Goal: Task Accomplishment & Management: Use online tool/utility

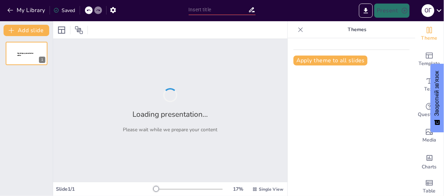
type input "Основи маркетингу: Визначення, [PERSON_NAME] та Завдання"
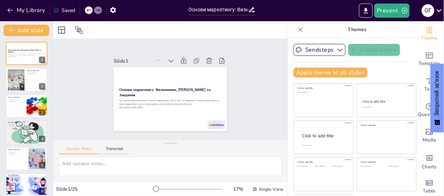
checkbox input "true"
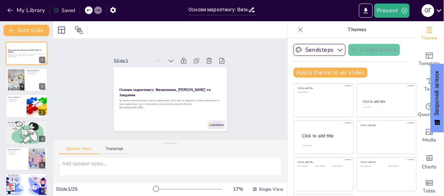
checkbox input "true"
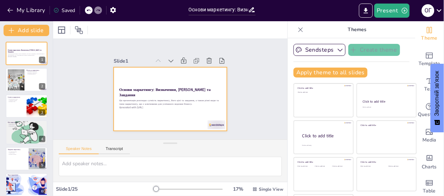
checkbox input "true"
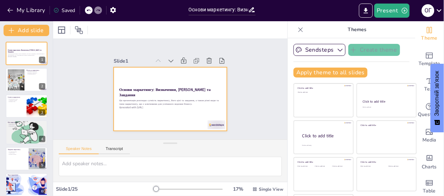
checkbox input "true"
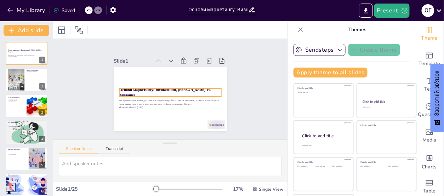
checkbox input "true"
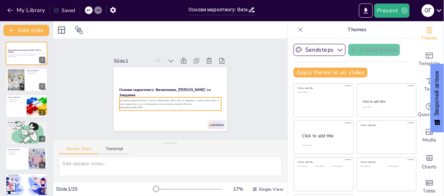
checkbox input "true"
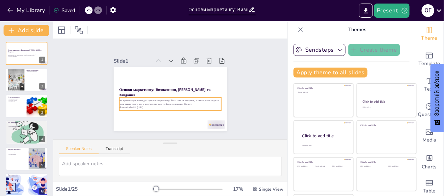
checkbox input "true"
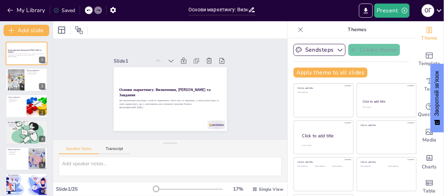
checkbox input "true"
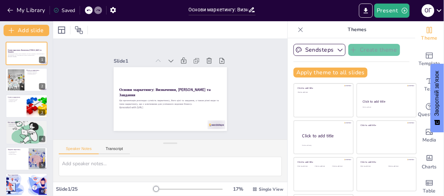
checkbox input "true"
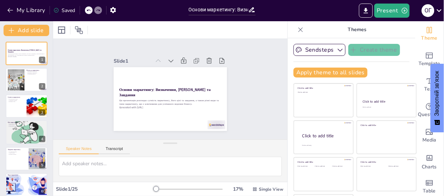
checkbox input "true"
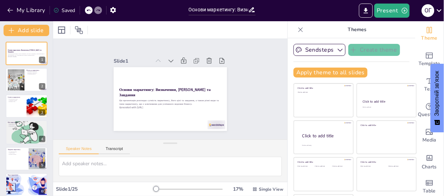
checkbox input "true"
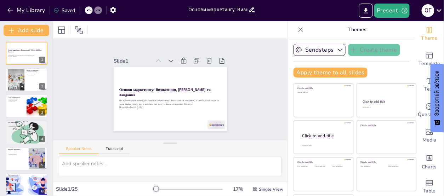
checkbox input "true"
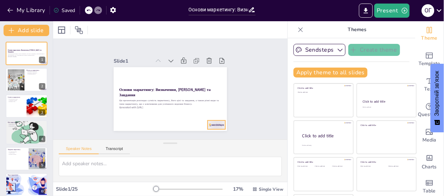
checkbox input "true"
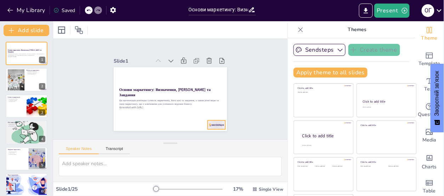
checkbox input "true"
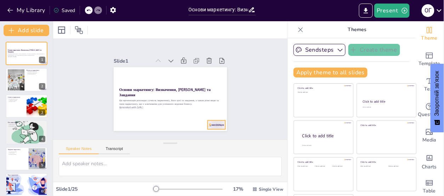
click at [208, 133] on div at bounding box center [198, 140] width 20 height 15
checkbox input "true"
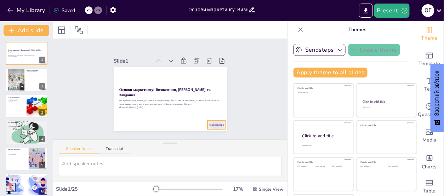
checkbox input "true"
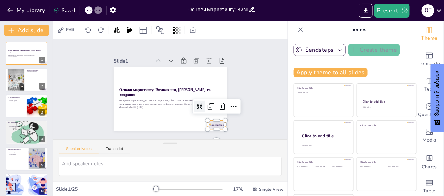
checkbox input "true"
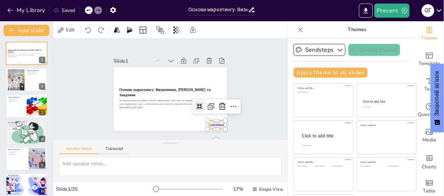
checkbox input "true"
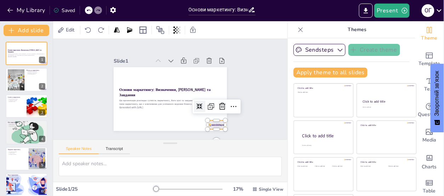
checkbox input "true"
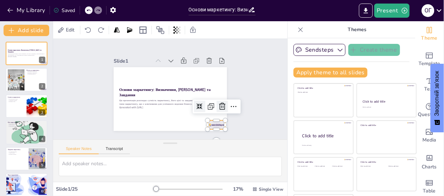
click at [152, 134] on icon at bounding box center [147, 138] width 9 height 9
checkbox input "true"
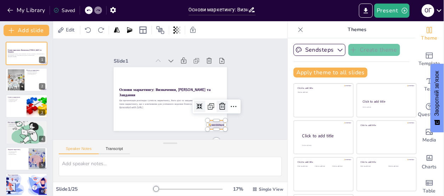
checkbox input "true"
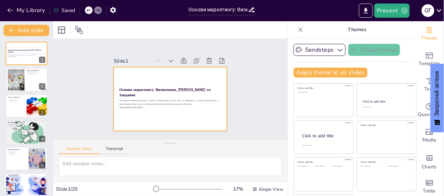
checkbox input "true"
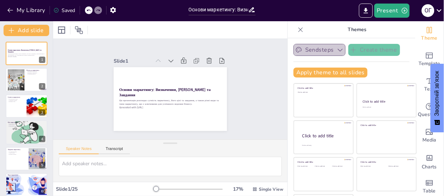
click at [338, 51] on icon "button" at bounding box center [340, 50] width 5 height 3
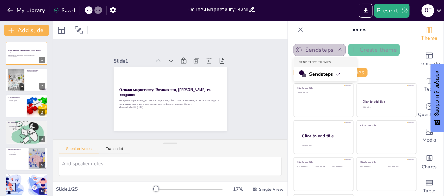
click at [337, 51] on icon "button" at bounding box center [340, 49] width 7 height 7
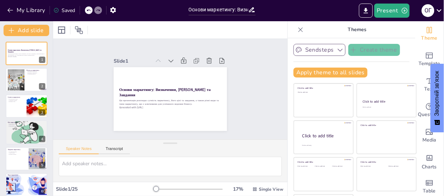
checkbox input "true"
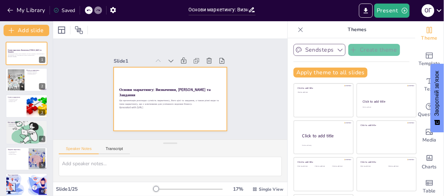
checkbox input "true"
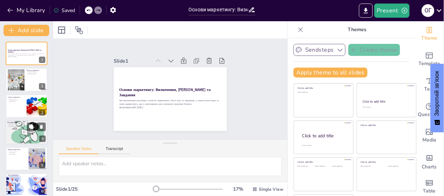
checkbox input "true"
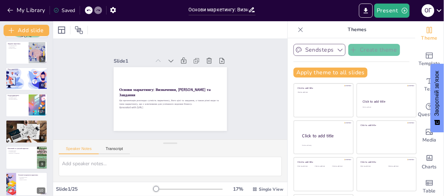
checkbox input "true"
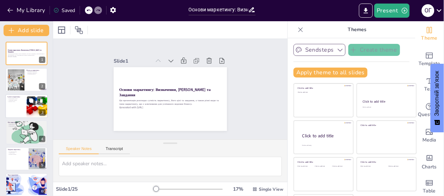
checkbox input "true"
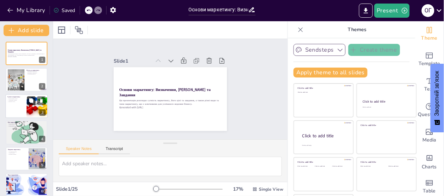
checkbox input "true"
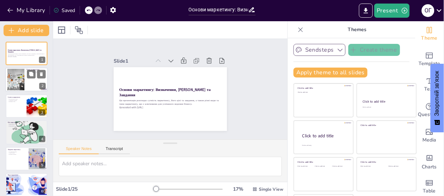
checkbox input "true"
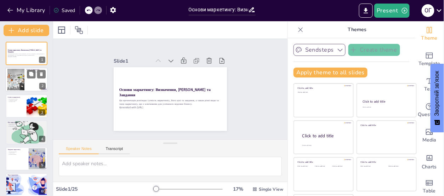
checkbox input "true"
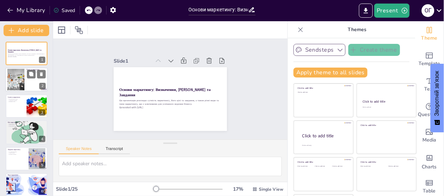
checkbox input "true"
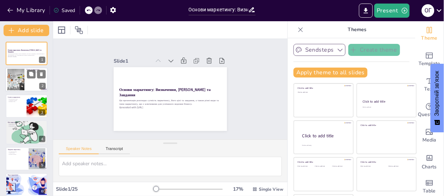
click at [33, 83] on div at bounding box center [26, 80] width 42 height 24
type textarea "Loremipsum dolorsitam c adipisci elitseddo, eiusmodt inc utlaboree dolo magnaal…"
checkbox input "true"
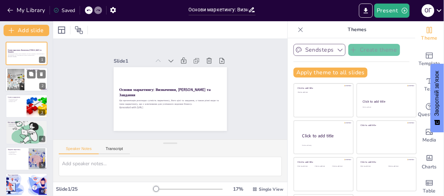
checkbox input "true"
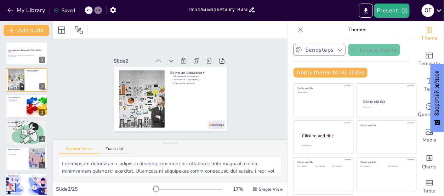
checkbox input "true"
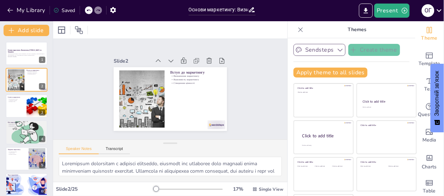
checkbox input "true"
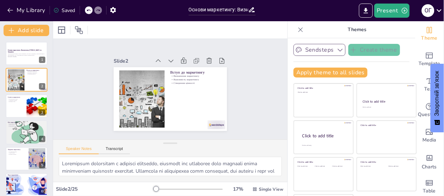
checkbox input "true"
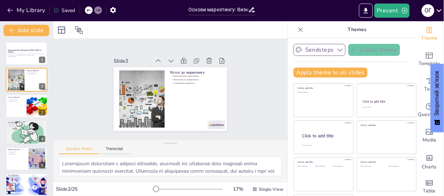
scroll to position [11, 0]
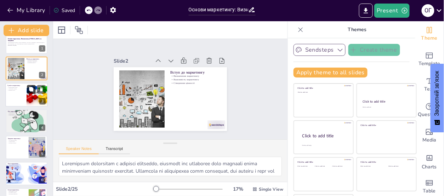
checkbox input "true"
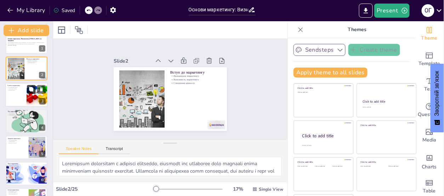
checkbox input "true"
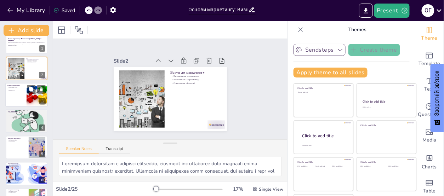
checkbox input "true"
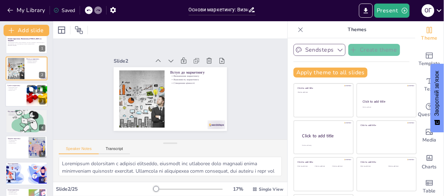
checkbox input "true"
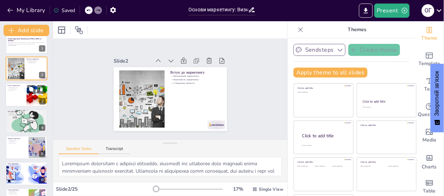
click at [18, 99] on div at bounding box center [26, 95] width 42 height 24
type textarea "Перетворення потреб споживачів у прибуток є ключовим завданням маркетингу. Це в…"
checkbox input "true"
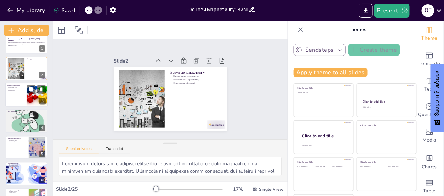
checkbox input "true"
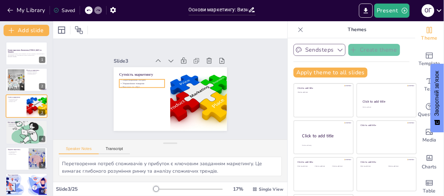
checkbox input "true"
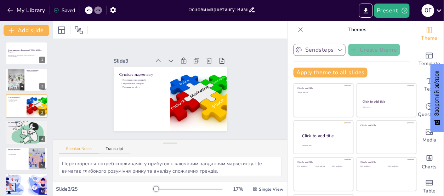
checkbox input "true"
click at [21, 128] on div at bounding box center [26, 132] width 42 height 64
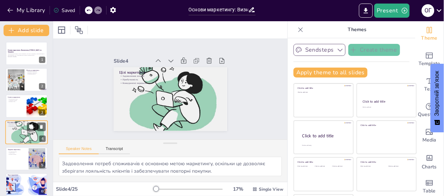
scroll to position [16, 0]
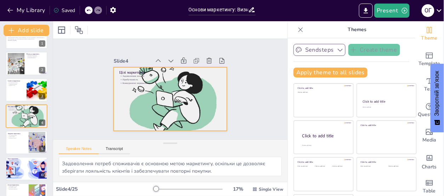
click at [152, 105] on div at bounding box center [160, 88] width 181 height 130
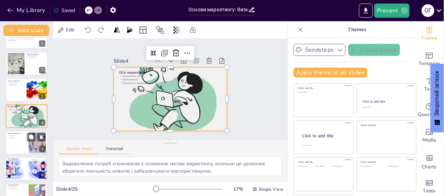
click at [18, 145] on div at bounding box center [26, 143] width 42 height 24
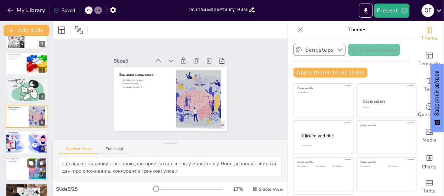
click at [18, 169] on div at bounding box center [26, 169] width 42 height 24
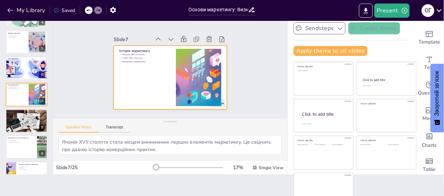
scroll to position [30, 0]
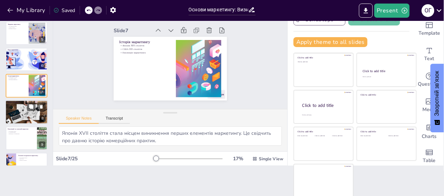
click at [19, 114] on div at bounding box center [26, 112] width 42 height 24
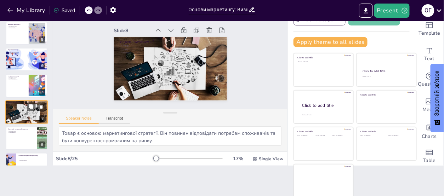
scroll to position [121, 0]
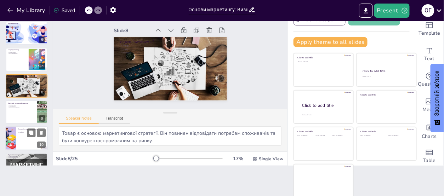
click at [24, 137] on div at bounding box center [26, 139] width 42 height 24
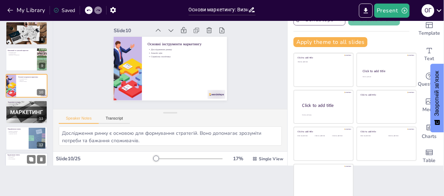
click at [24, 157] on p "Доступність" at bounding box center [26, 157] width 38 height 1
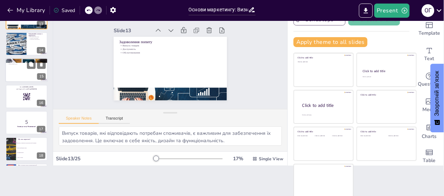
scroll to position [359, 0]
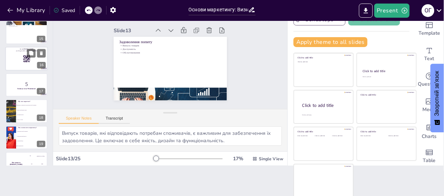
click at [18, 63] on div at bounding box center [26, 59] width 42 height 24
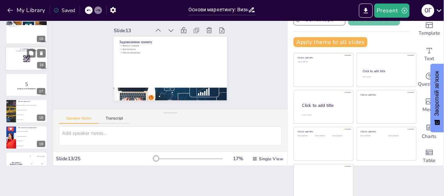
scroll to position [332, 0]
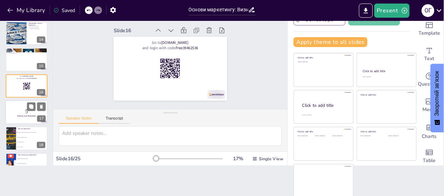
click at [13, 110] on p "5" at bounding box center [26, 112] width 38 height 8
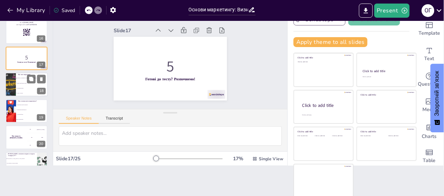
click at [32, 86] on li "Дослідження ринку" at bounding box center [32, 88] width 32 height 5
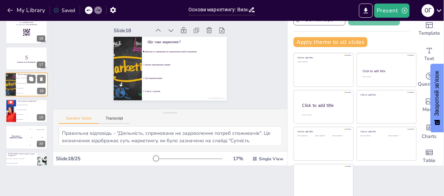
scroll to position [385, 0]
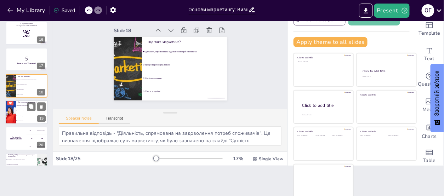
click at [27, 115] on span "Створення бренду" at bounding box center [32, 115] width 30 height 1
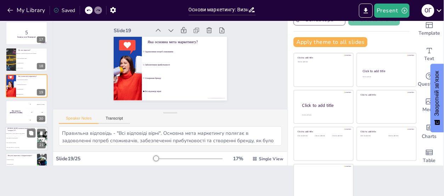
click at [26, 140] on li "Товар, Ціна, Ринок, Реклама" at bounding box center [21, 142] width 32 height 5
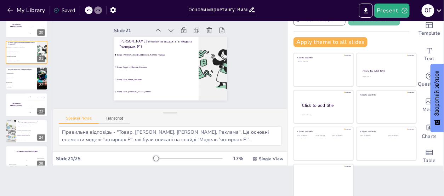
scroll to position [506, 0]
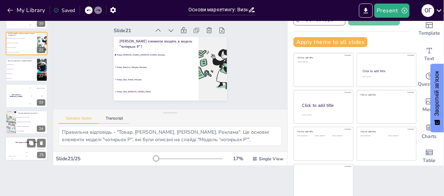
click at [16, 145] on div "The winner is [PERSON_NAME]" at bounding box center [26, 143] width 42 height 12
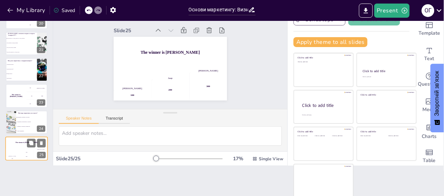
scroll to position [0, 0]
click at [21, 122] on li "Традиційний, Неправильний, Соціальний" at bounding box center [32, 122] width 32 height 5
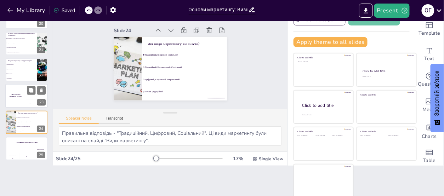
click at [22, 99] on div "The winner is [PERSON_NAME]" at bounding box center [15, 96] width 21 height 24
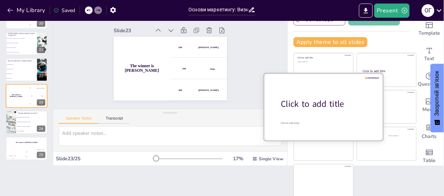
click at [306, 103] on div "Click to add title" at bounding box center [326, 104] width 90 height 12
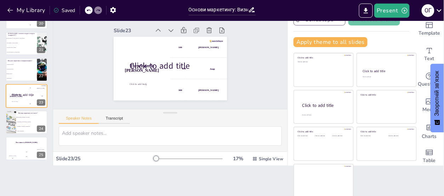
click at [89, 9] on icon at bounding box center [88, 10] width 4 height 4
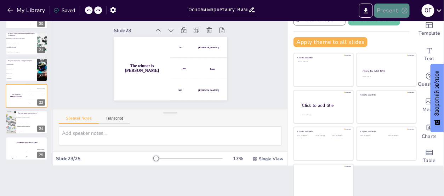
click at [396, 10] on button "Present" at bounding box center [391, 11] width 35 height 14
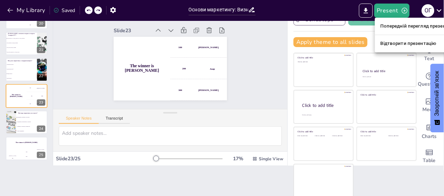
click at [395, 28] on font "Попередній перегляд презентації" at bounding box center [418, 26] width 76 height 5
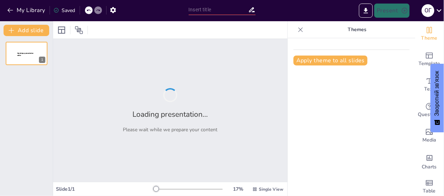
type input "Основи маркетингу: Визначення, [PERSON_NAME] та Завдання"
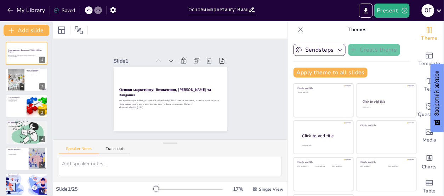
checkbox input "true"
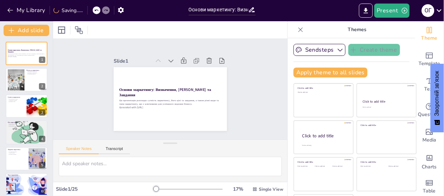
scroll to position [30, 0]
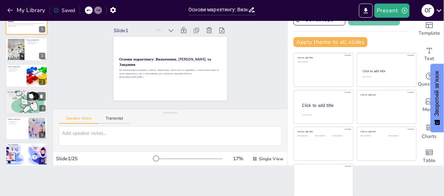
checkbox input "true"
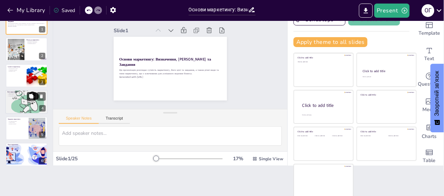
checkbox input "true"
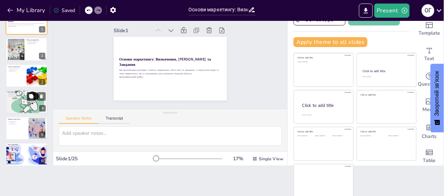
checkbox input "true"
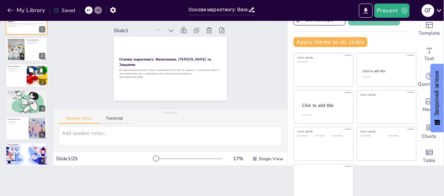
checkbox input "true"
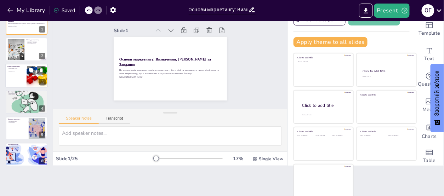
checkbox input "true"
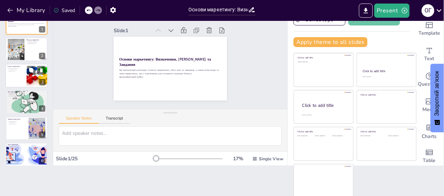
checkbox input "true"
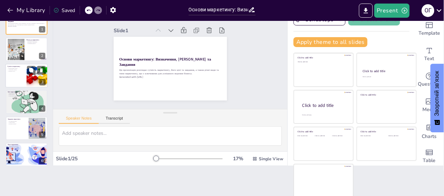
checkbox input "true"
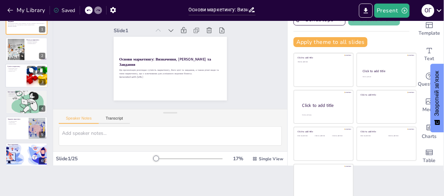
checkbox input "true"
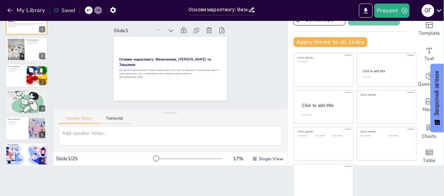
checkbox input "true"
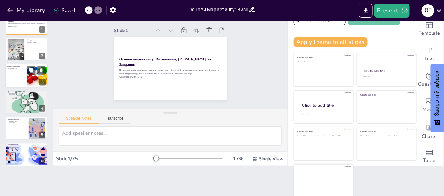
checkbox input "true"
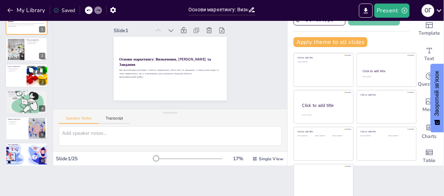
checkbox input "true"
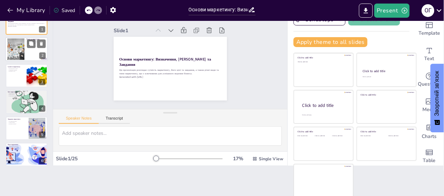
checkbox input "true"
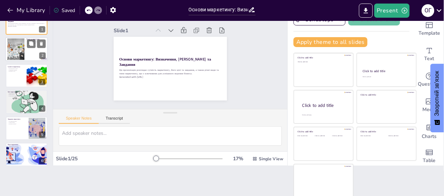
checkbox input "true"
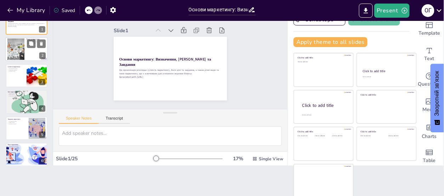
checkbox input "true"
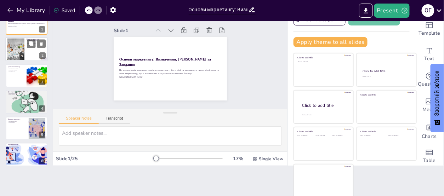
click at [27, 55] on div at bounding box center [26, 50] width 42 height 24
type textarea "Loremipsum dolorsitam c adipisci elitseddo, eiusmodt inc utlaboree dolo magnaal…"
checkbox input "true"
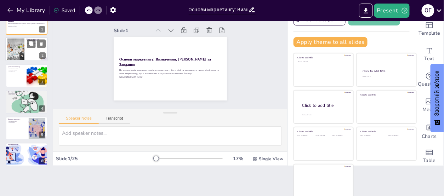
checkbox input "true"
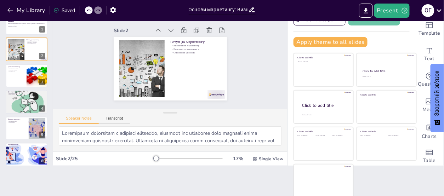
checkbox input "true"
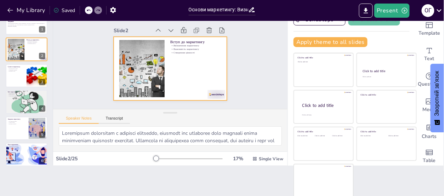
checkbox input "true"
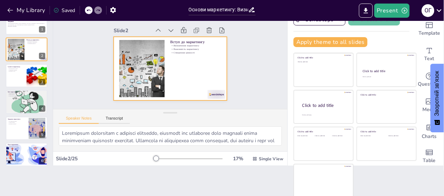
checkbox input "true"
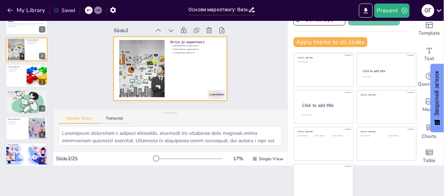
checkbox input "true"
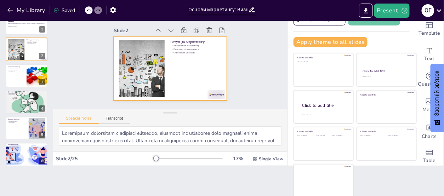
checkbox input "true"
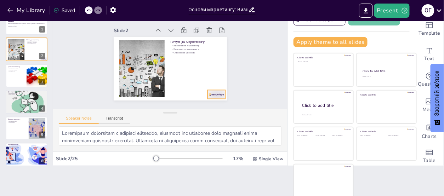
checkbox input "true"
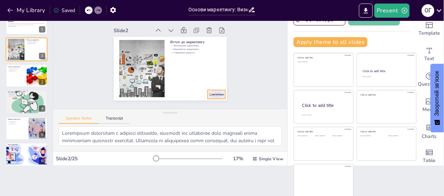
click at [207, 94] on div at bounding box center [212, 99] width 18 height 11
checkbox input "true"
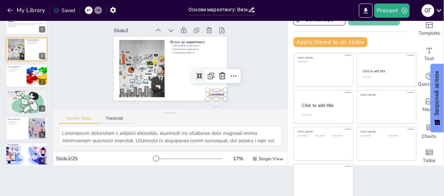
checkbox input "true"
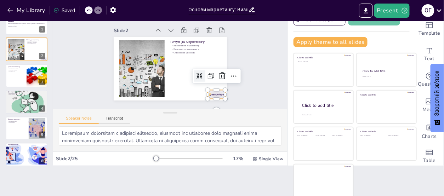
checkbox input "true"
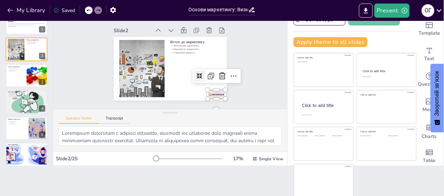
checkbox input "true"
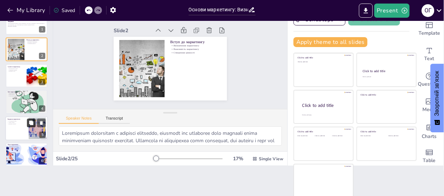
checkbox input "true"
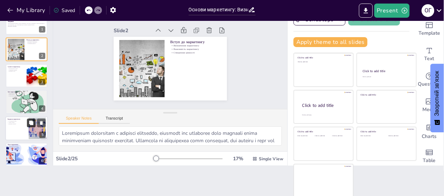
checkbox input "true"
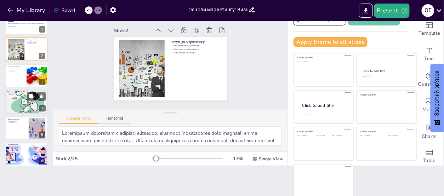
checkbox input "true"
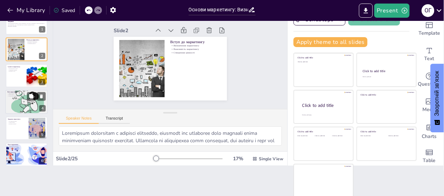
checkbox input "true"
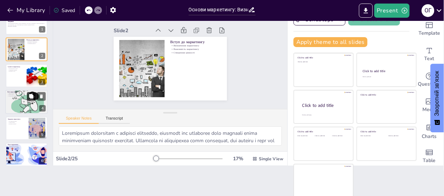
checkbox input "true"
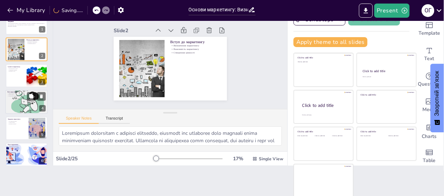
checkbox input "true"
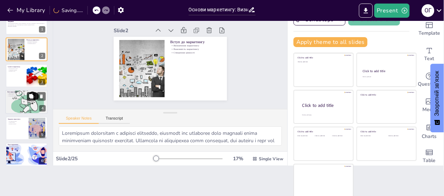
checkbox input "true"
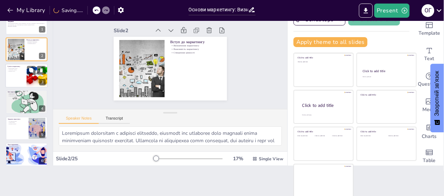
checkbox input "true"
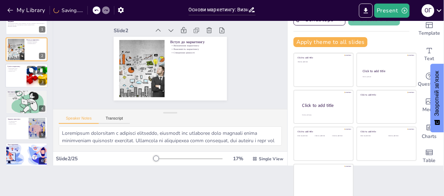
checkbox input "true"
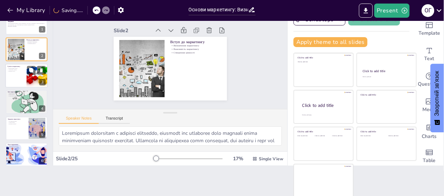
checkbox input "true"
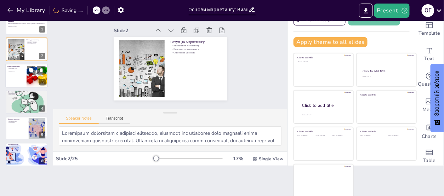
checkbox input "true"
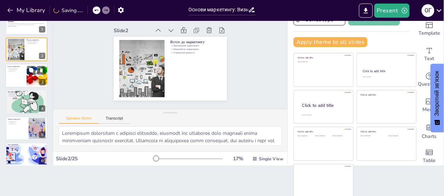
click at [18, 79] on div at bounding box center [26, 76] width 42 height 24
type textarea "Перетворення потреб споживачів у прибуток є ключовим завданням маркетингу. Це в…"
checkbox input "true"
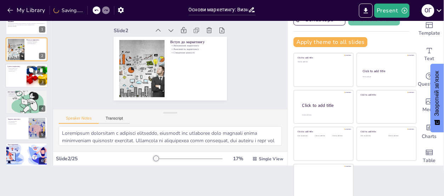
checkbox input "true"
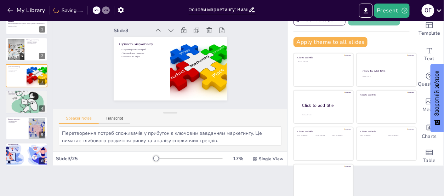
checkbox input "true"
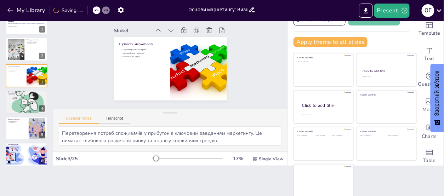
checkbox input "true"
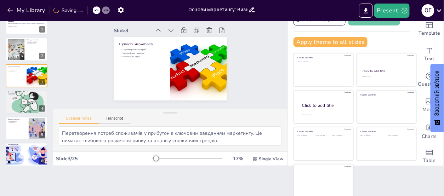
checkbox input "true"
click at [16, 109] on div at bounding box center [26, 102] width 42 height 64
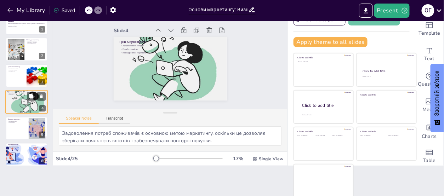
scroll to position [16, 0]
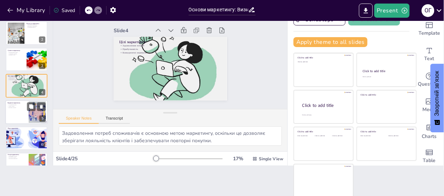
click at [15, 119] on div at bounding box center [26, 112] width 42 height 24
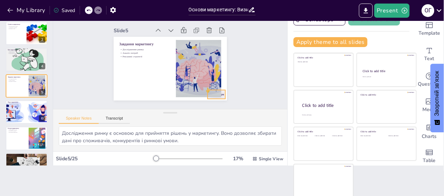
click at [213, 100] on div at bounding box center [202, 107] width 19 height 14
click at [22, 139] on div at bounding box center [26, 139] width 42 height 24
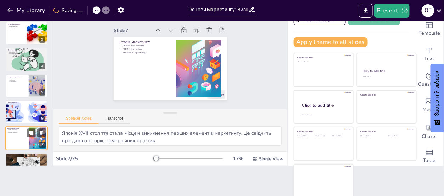
scroll to position [95, 0]
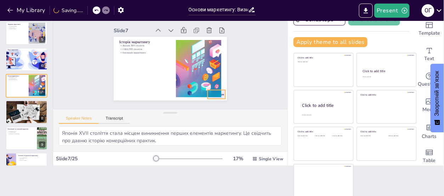
click at [214, 94] on div at bounding box center [212, 99] width 18 height 11
click at [22, 138] on div at bounding box center [26, 138] width 42 height 24
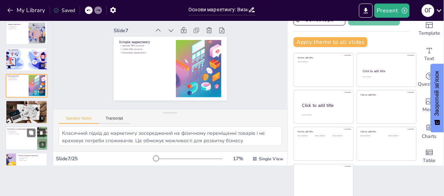
scroll to position [148, 0]
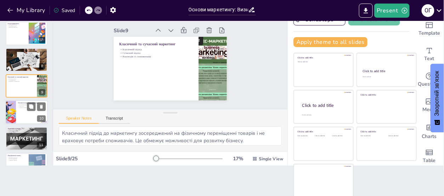
click at [30, 113] on div at bounding box center [26, 112] width 42 height 24
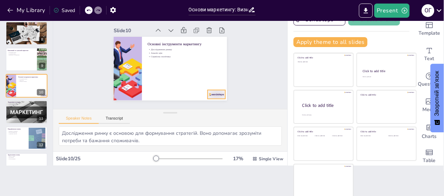
click at [204, 97] on div at bounding box center [208, 103] width 19 height 12
click at [24, 142] on div at bounding box center [26, 138] width 42 height 24
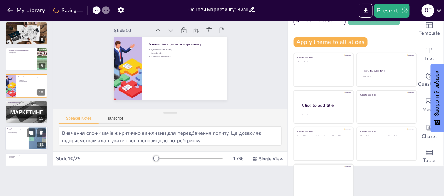
scroll to position [227, 0]
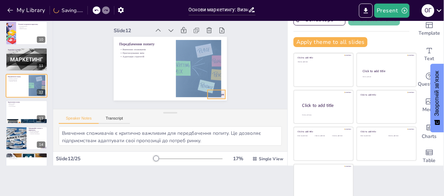
click at [216, 90] on div "Передбачення попиту Вивчення споживачів Прогнозування змін Адаптація стратегій" at bounding box center [170, 69] width 113 height 64
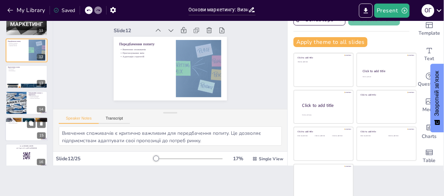
click at [28, 136] on div at bounding box center [26, 129] width 42 height 24
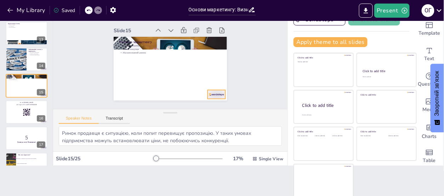
click at [207, 97] on div at bounding box center [208, 103] width 19 height 12
click at [26, 120] on div at bounding box center [26, 112] width 42 height 24
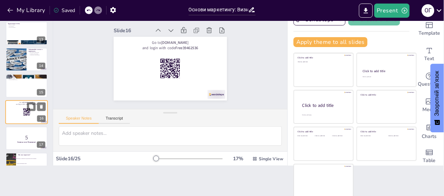
scroll to position [332, 0]
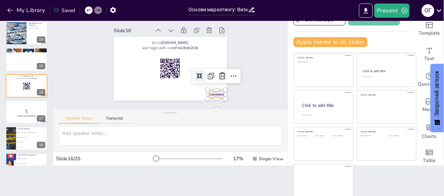
click at [205, 94] on div at bounding box center [212, 99] width 18 height 11
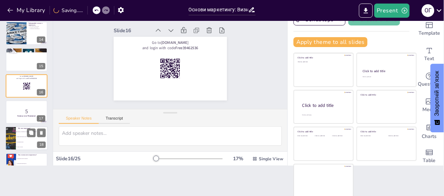
click at [36, 140] on li "Дослідження ринку" at bounding box center [32, 142] width 32 height 5
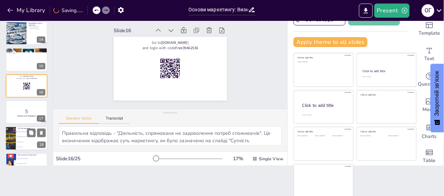
scroll to position [385, 0]
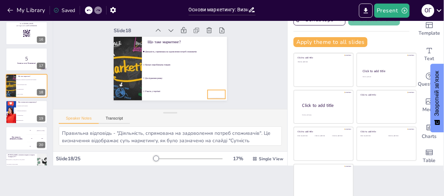
click at [205, 92] on ul "Діяльність, спрямована на задоволення потреб споживачів Процес виробництва това…" at bounding box center [179, 75] width 97 height 77
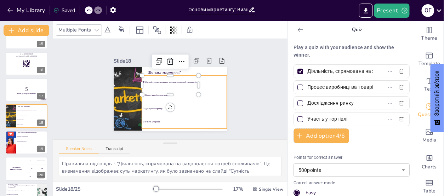
scroll to position [0, 0]
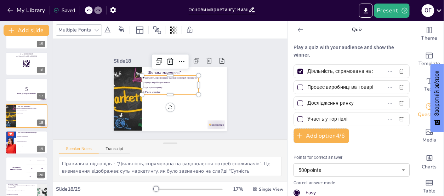
click at [234, 96] on div "Slide 1 Основи маркетингу: Визначення, [PERSON_NAME] та Завдання Ця презентація…" at bounding box center [170, 89] width 127 height 171
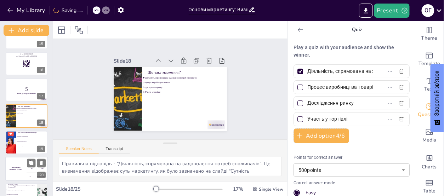
scroll to position [420, 0]
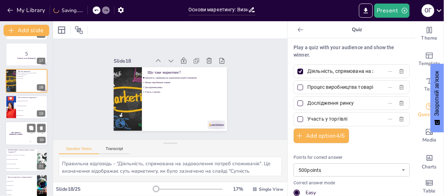
click at [30, 141] on div "300 Niels" at bounding box center [37, 142] width 21 height 8
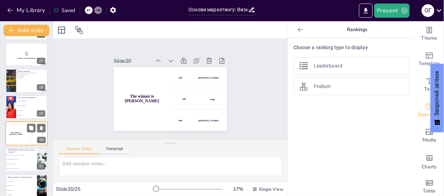
scroll to position [437, 0]
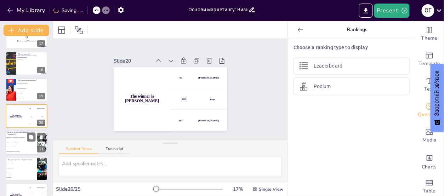
click at [23, 151] on span "Товар, Ціна, [PERSON_NAME], Ринок" at bounding box center [21, 151] width 30 height 1
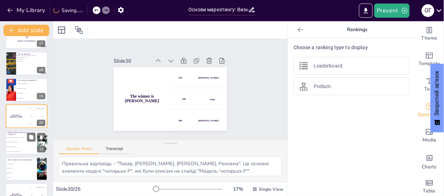
scroll to position [464, 0]
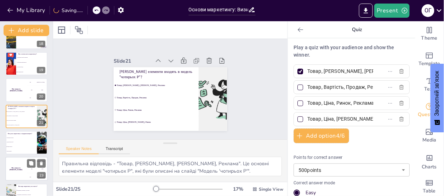
click at [23, 168] on h4 "The winner is [PERSON_NAME]" at bounding box center [15, 169] width 21 height 4
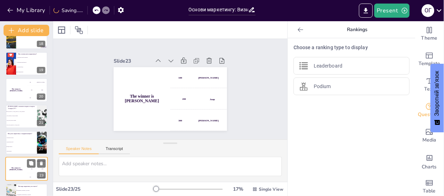
scroll to position [506, 0]
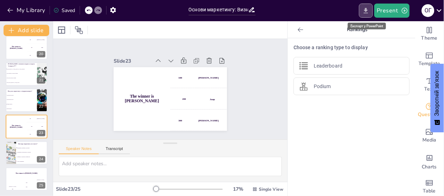
click at [366, 10] on icon "Export to PowerPoint" at bounding box center [365, 10] width 4 height 5
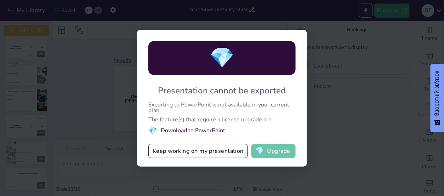
click at [270, 151] on button "💎 Upgrade" at bounding box center [273, 151] width 44 height 14
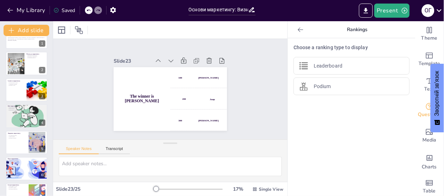
scroll to position [0, 0]
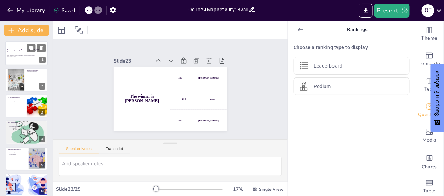
click at [27, 58] on div at bounding box center [26, 53] width 42 height 24
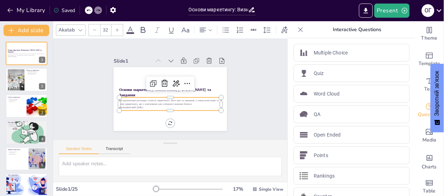
click at [181, 103] on p "Ця презентація розглядає сутність маркетингу, його цілі та завдання, а також рі…" at bounding box center [158, 94] width 48 height 96
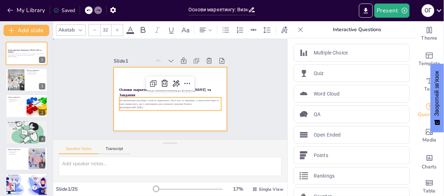
click at [182, 115] on div at bounding box center [168, 99] width 124 height 86
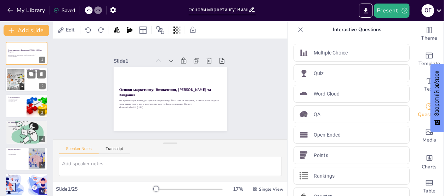
click at [15, 85] on div at bounding box center [16, 80] width 28 height 22
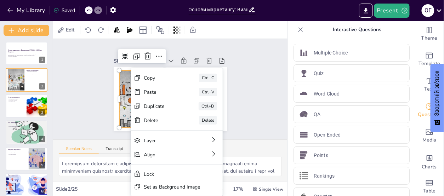
click at [88, 103] on div "Slide 1 Основи маркетингу: Визначення, [PERSON_NAME] та Завдання Ця презентація…" at bounding box center [170, 88] width 248 height 219
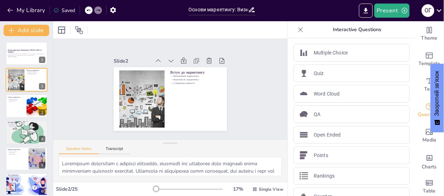
click at [69, 10] on div "Saved" at bounding box center [64, 10] width 22 height 7
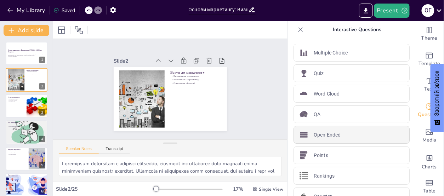
click at [314, 137] on p "Open Ended" at bounding box center [327, 134] width 27 height 7
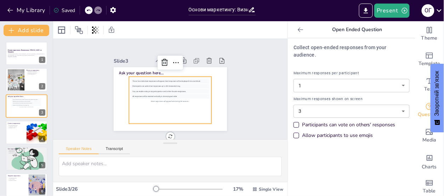
click at [337, 159] on div "Collect open-ended responses from your audience. Maximum responses per particip…" at bounding box center [351, 117] width 127 height 158
click at [87, 10] on icon at bounding box center [88, 10] width 4 height 4
click at [88, 10] on icon at bounding box center [89, 11] width 4 height 2
click at [80, 78] on div "Slide 1 Основи маркетингу: Визначення, Цілі та Завдання Ця презентація розгляда…" at bounding box center [170, 88] width 204 height 253
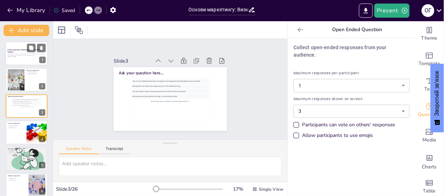
click at [29, 59] on div at bounding box center [26, 53] width 42 height 24
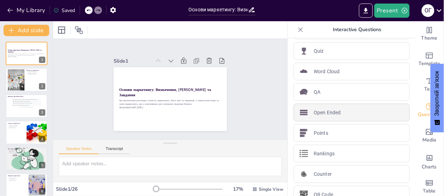
scroll to position [33, 0]
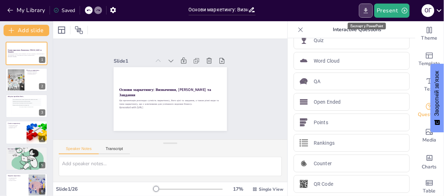
click at [366, 13] on icon "Export to PowerPoint" at bounding box center [365, 10] width 4 height 5
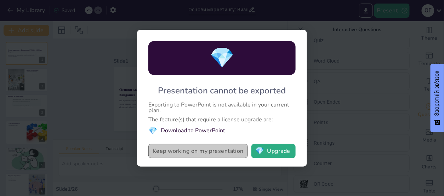
click at [199, 151] on button "Keep working on my presentation" at bounding box center [197, 151] width 99 height 14
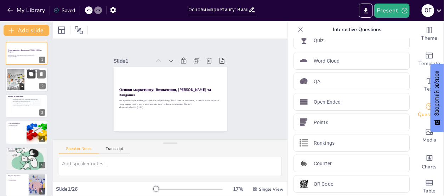
click at [34, 76] on button at bounding box center [31, 74] width 8 height 8
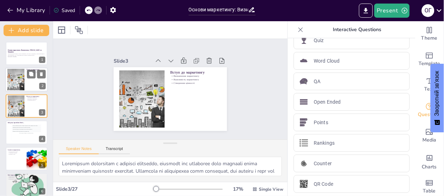
click at [34, 82] on div at bounding box center [26, 80] width 42 height 24
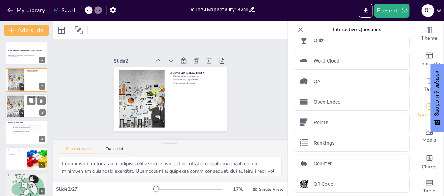
click at [31, 109] on div at bounding box center [26, 106] width 42 height 24
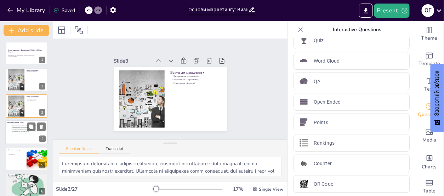
click at [26, 137] on div "This is how individual responses will appear. Each response will be displayed i…" at bounding box center [26, 133] width 29 height 16
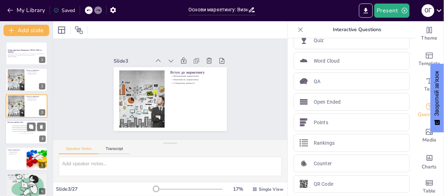
scroll to position [16, 0]
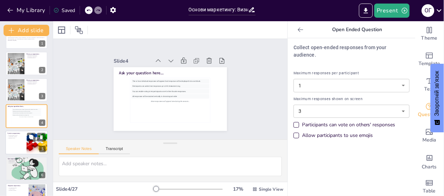
click at [21, 147] on div at bounding box center [26, 143] width 42 height 24
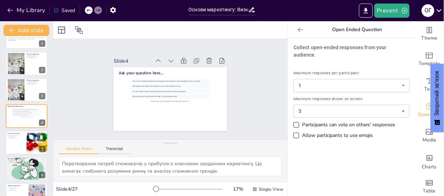
scroll to position [42, 0]
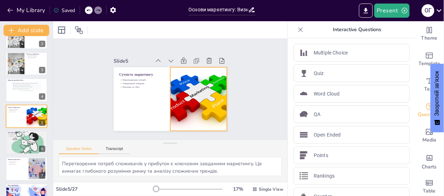
click at [190, 92] on div at bounding box center [197, 102] width 91 height 72
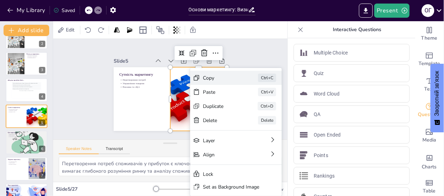
click at [242, 139] on div "Copy" at bounding box center [260, 147] width 36 height 17
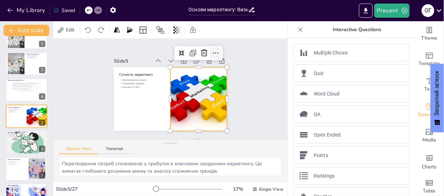
click at [218, 104] on icon at bounding box center [224, 110] width 12 height 12
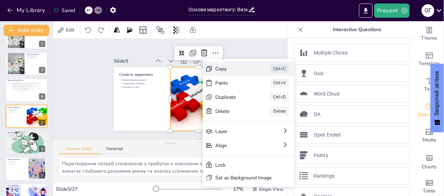
click at [262, 125] on div "Copy" at bounding box center [280, 132] width 36 height 14
